Goal: Find specific page/section: Find specific page/section

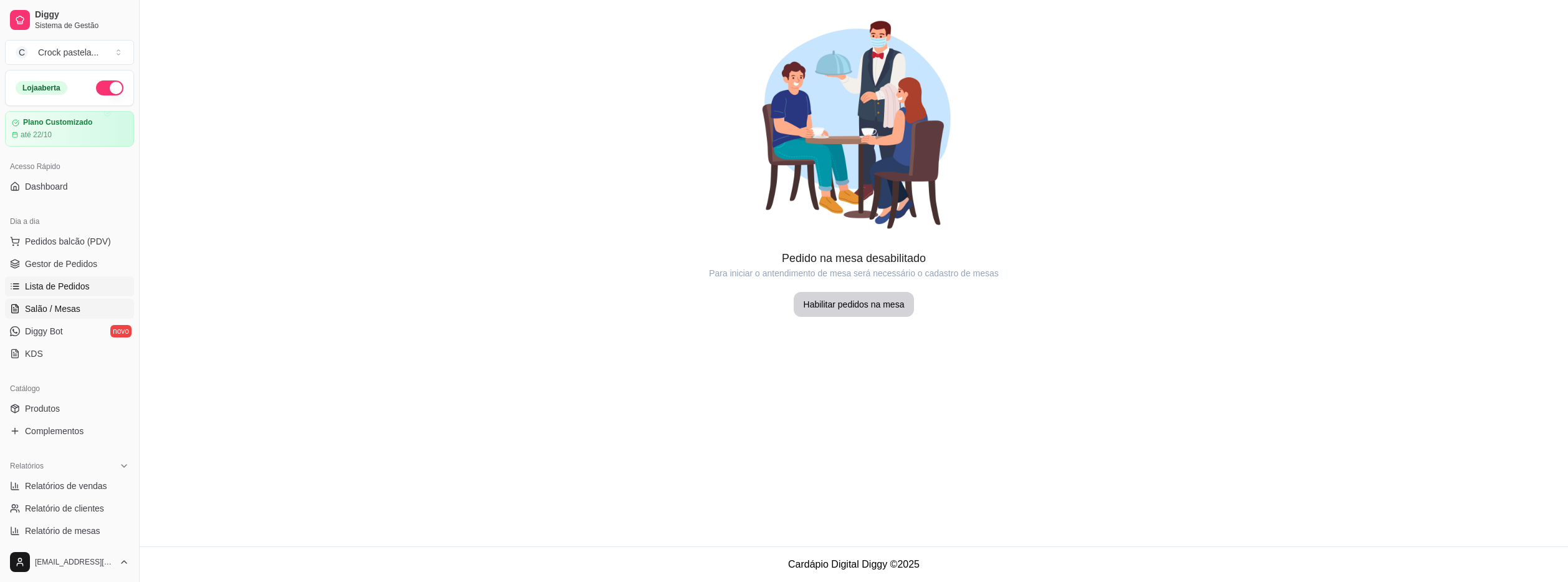
click at [109, 283] on link "Lista de Pedidos" at bounding box center [69, 286] width 129 height 20
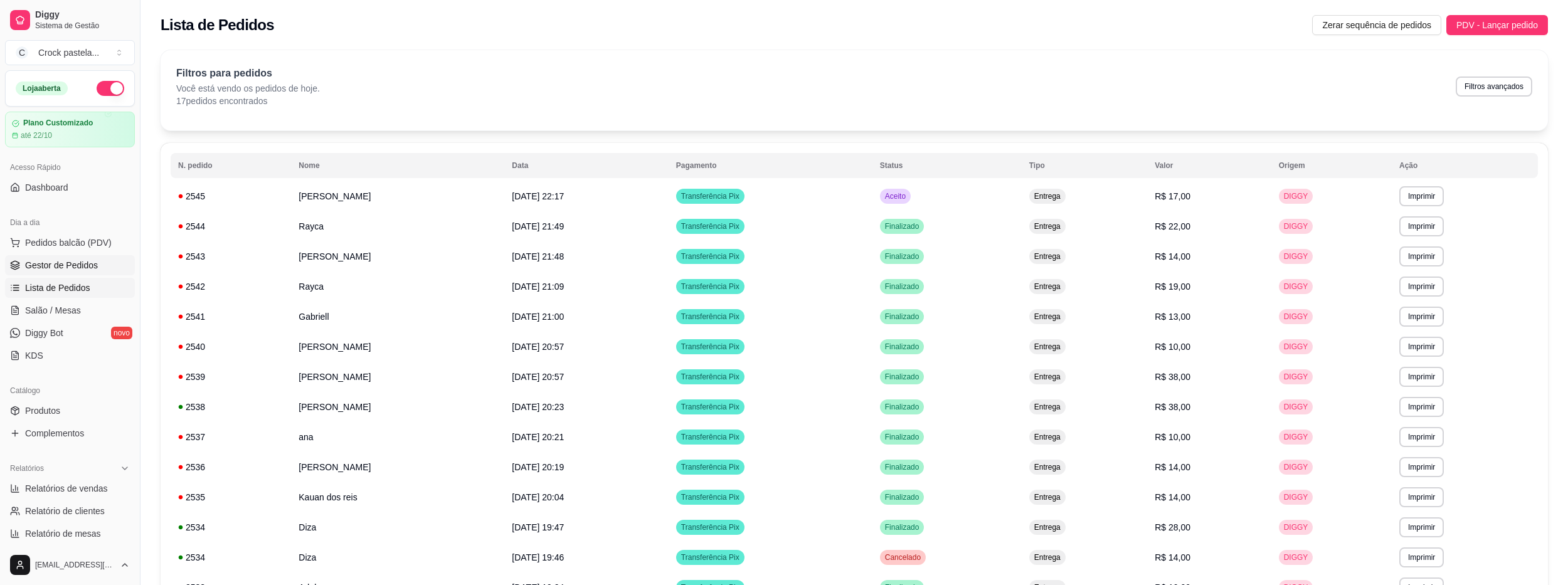
click at [100, 268] on link "Gestor de Pedidos" at bounding box center [70, 265] width 130 height 20
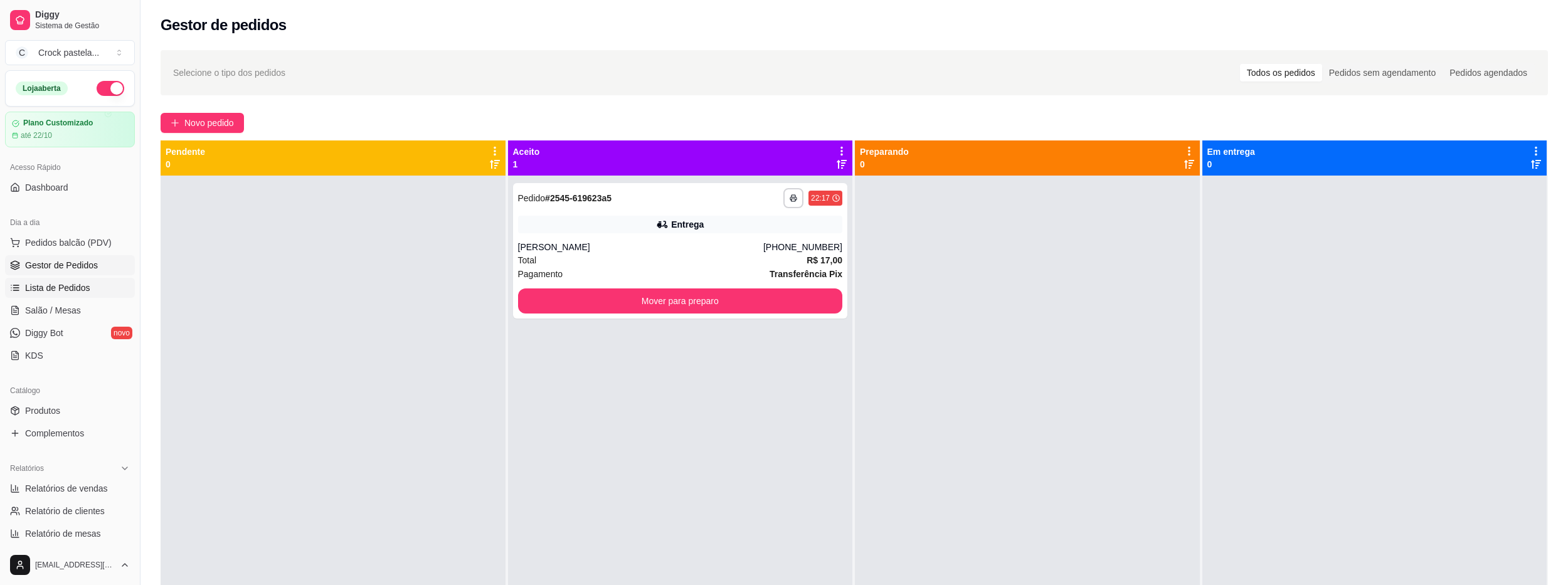
click at [107, 292] on link "Lista de Pedidos" at bounding box center [70, 288] width 130 height 20
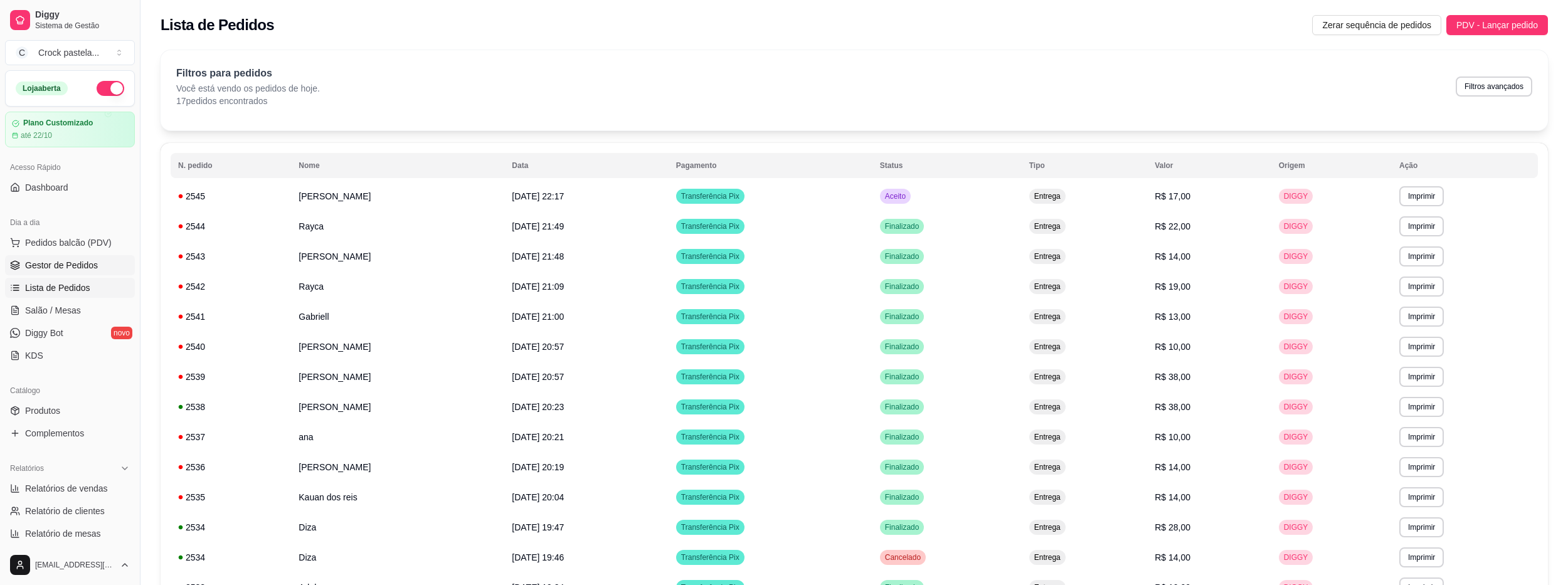
click at [68, 274] on link "Gestor de Pedidos" at bounding box center [70, 265] width 130 height 20
